Goal: Transaction & Acquisition: Purchase product/service

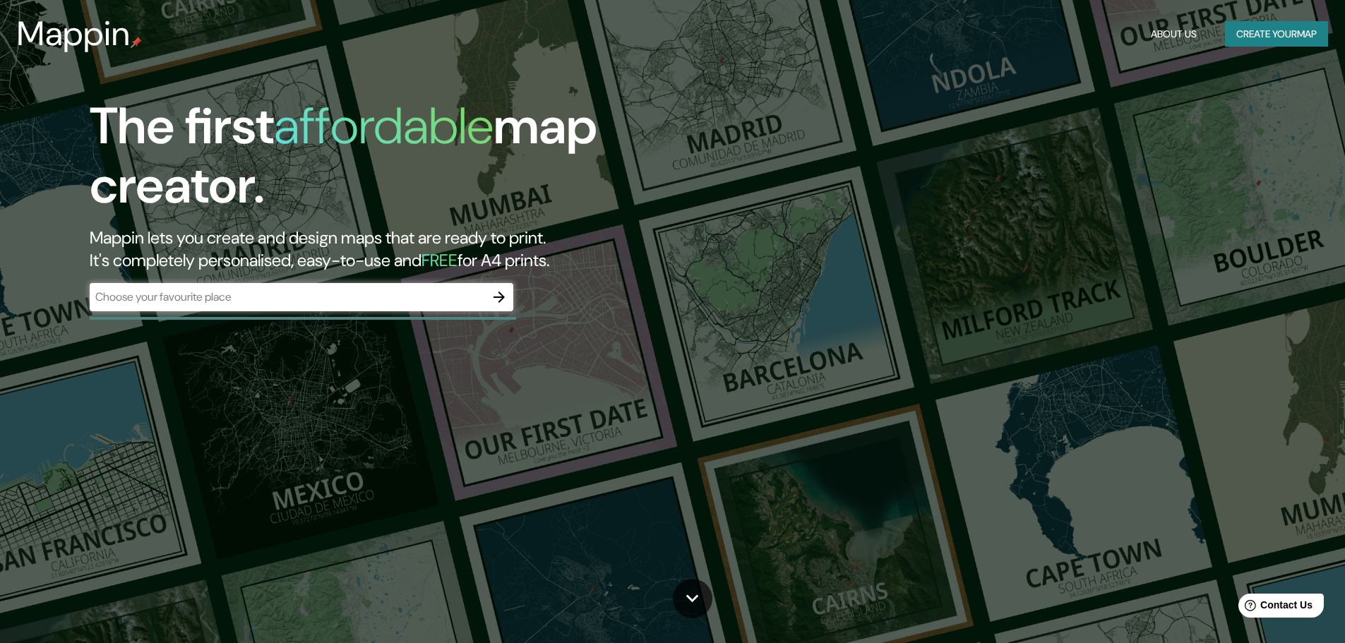
click at [339, 307] on div "​" at bounding box center [301, 297] width 423 height 28
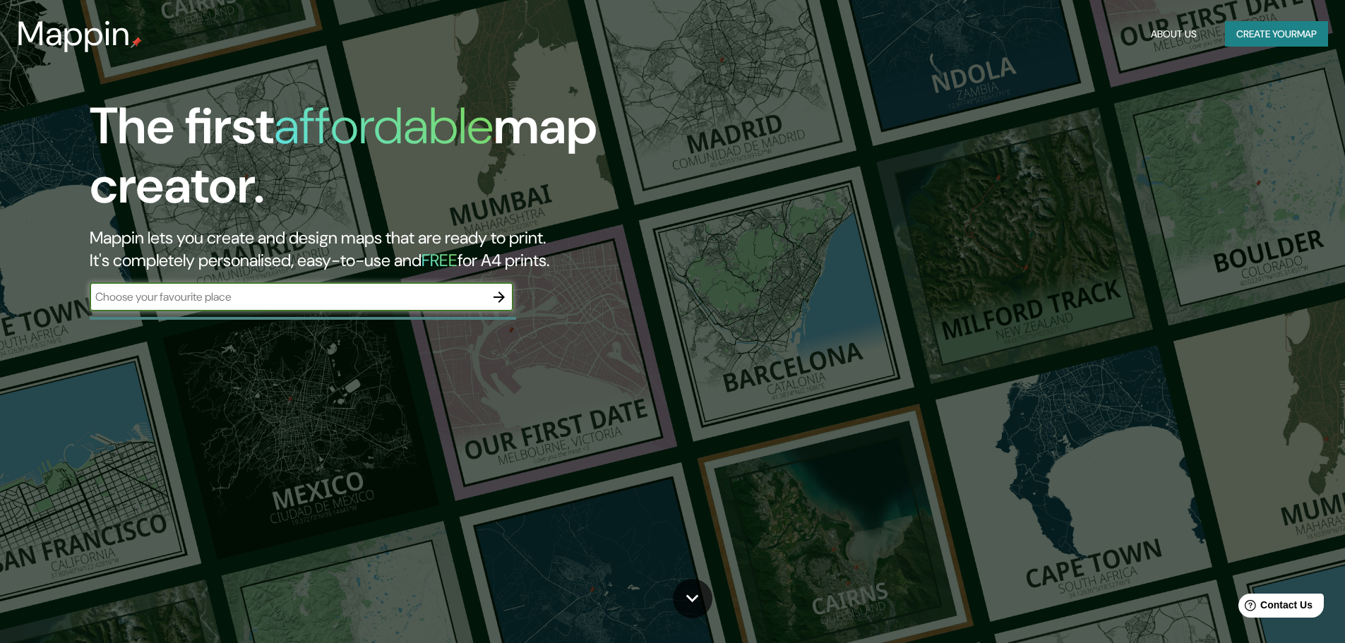
click at [356, 296] on input "text" at bounding box center [287, 297] width 395 height 16
type input "bello"
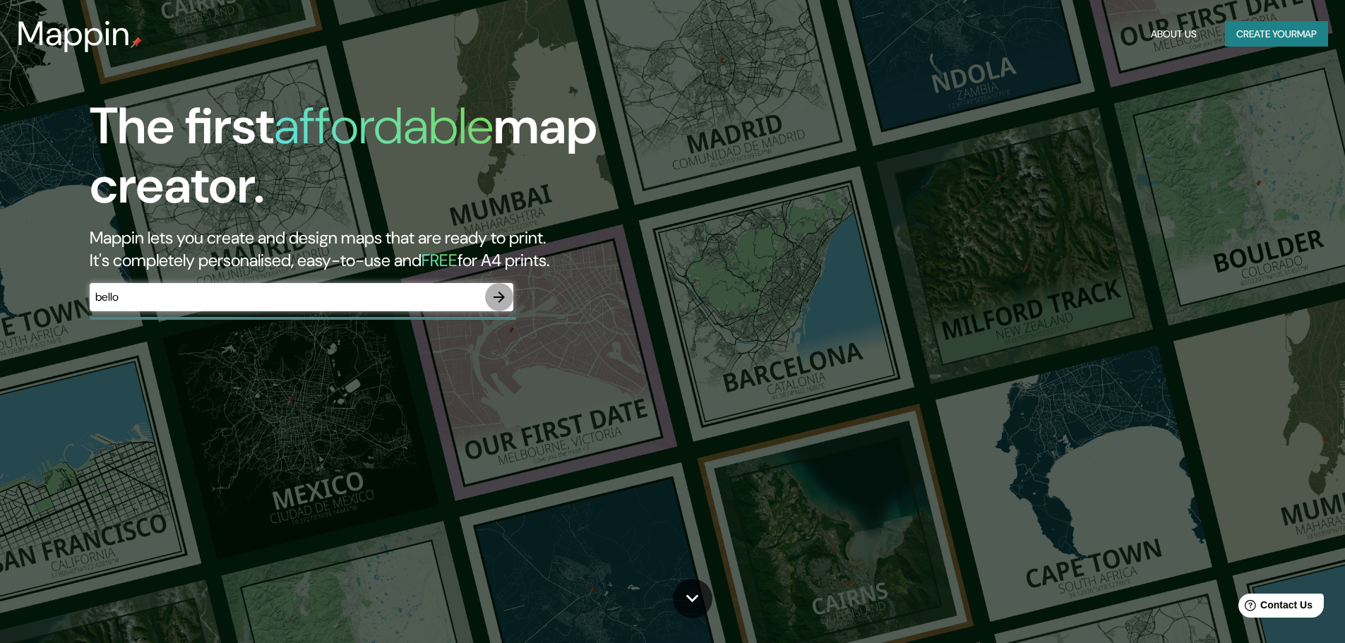
click at [502, 291] on icon "button" at bounding box center [499, 297] width 17 height 17
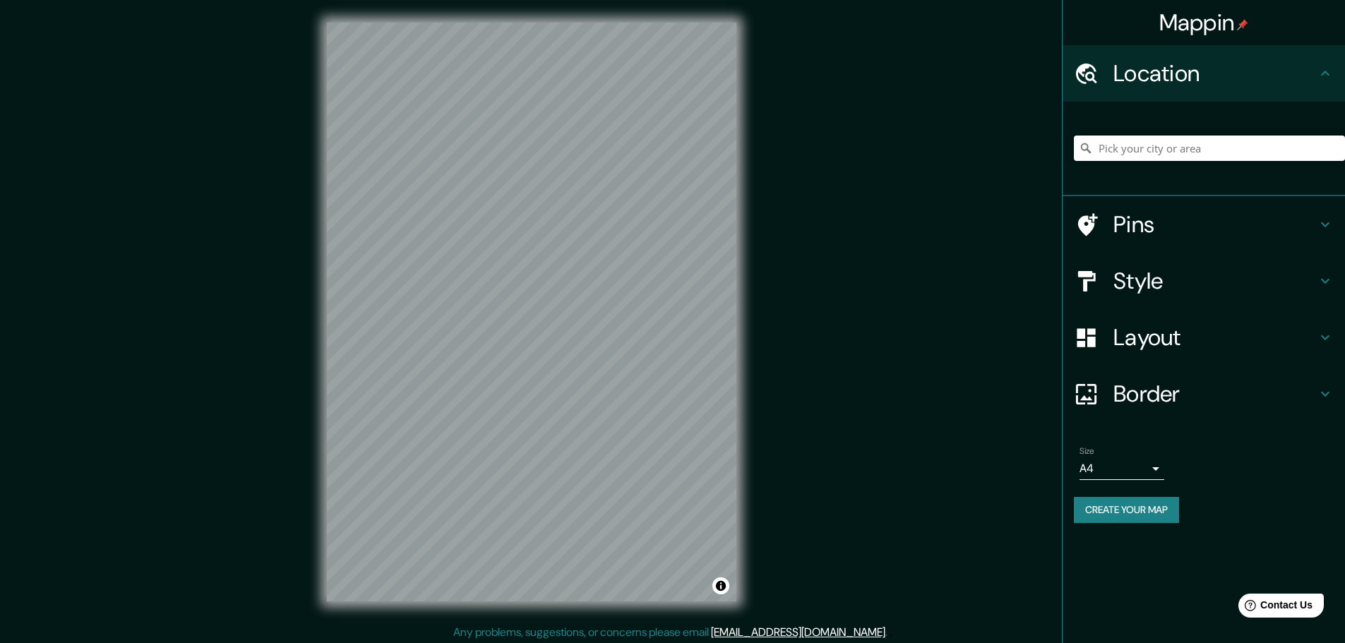
drag, startPoint x: 1165, startPoint y: 145, endPoint x: 1147, endPoint y: 146, distance: 18.4
click at [1161, 145] on input "Pick your city or area" at bounding box center [1209, 148] width 271 height 25
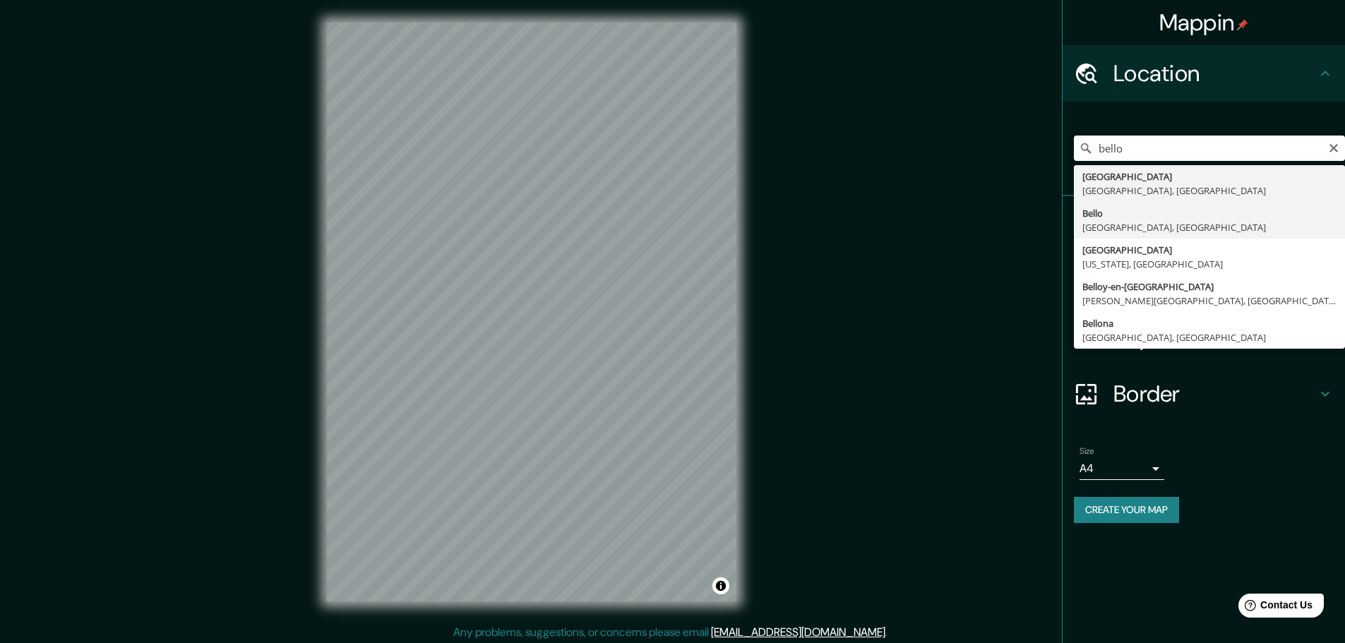
type input "[GEOGRAPHIC_DATA], [GEOGRAPHIC_DATA], [GEOGRAPHIC_DATA]"
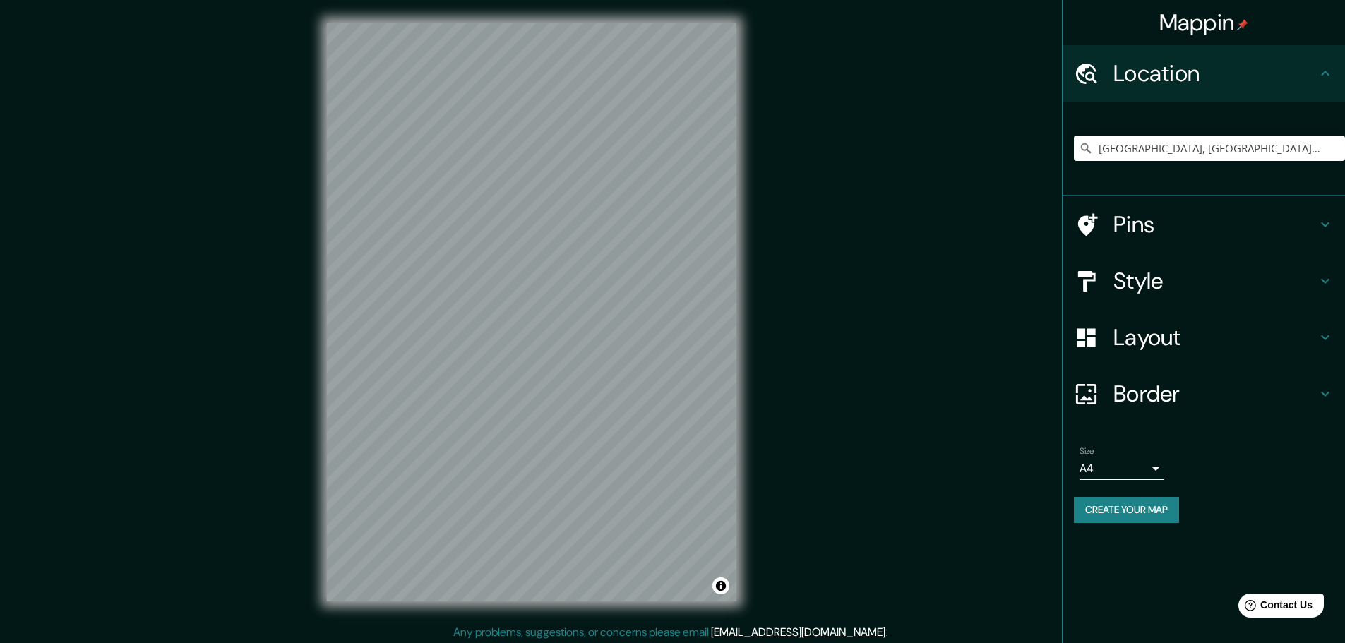
click at [1155, 284] on h4 "Style" at bounding box center [1214, 281] width 203 height 28
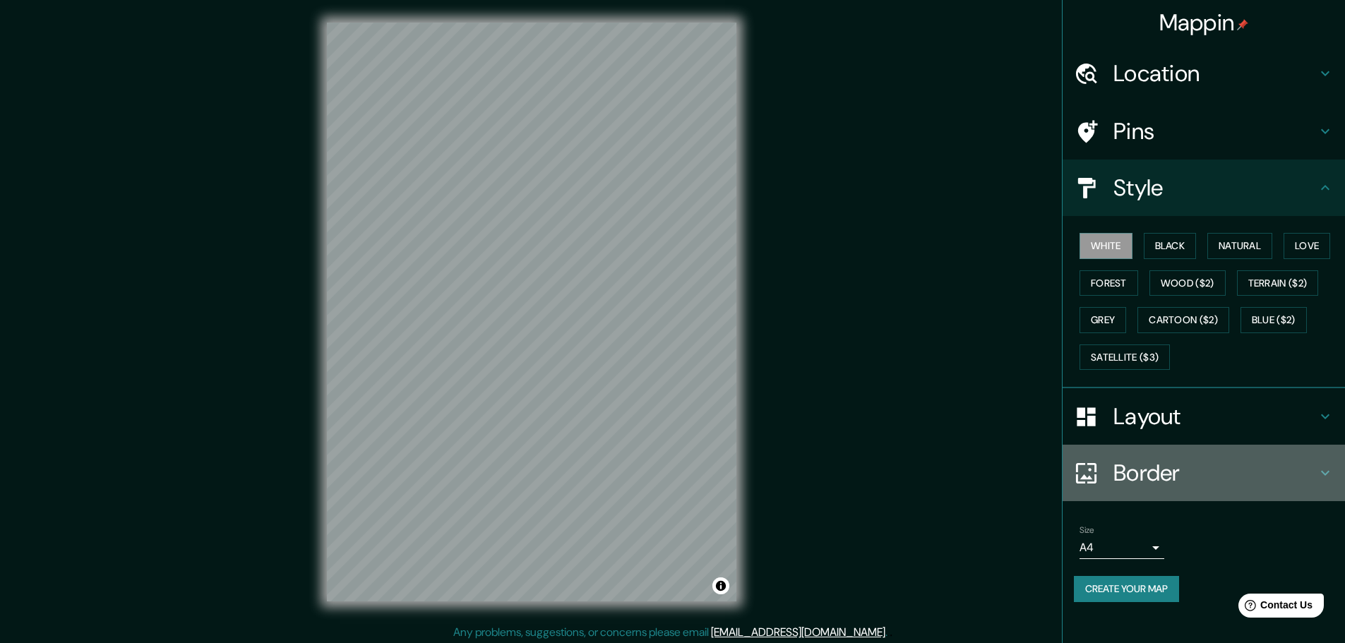
drag, startPoint x: 1186, startPoint y: 451, endPoint x: 1185, endPoint y: 464, distance: 12.7
click at [1185, 451] on div "Border" at bounding box center [1203, 473] width 282 height 56
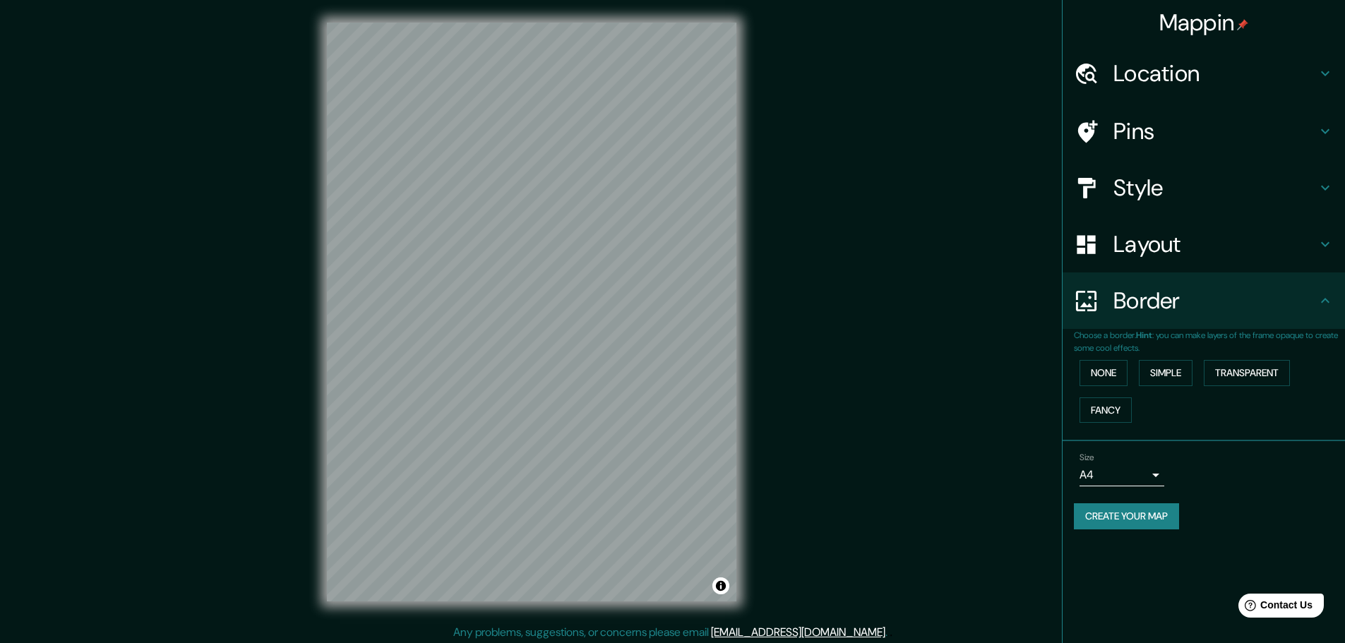
click at [1191, 229] on div "Layout" at bounding box center [1203, 244] width 282 height 56
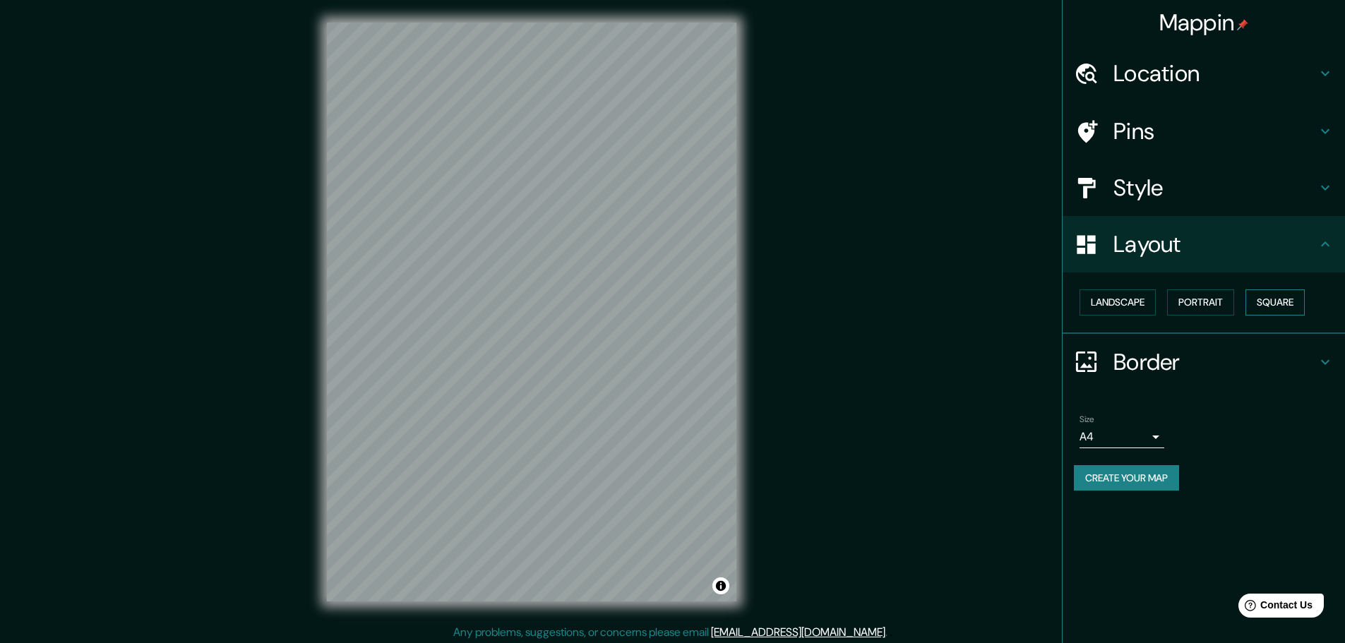
click at [1279, 294] on button "Square" at bounding box center [1274, 302] width 59 height 26
